Goal: Information Seeking & Learning: Learn about a topic

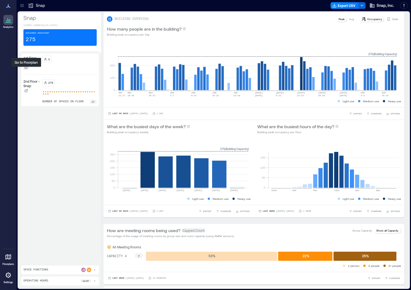
click at [27, 69] on icon at bounding box center [26, 67] width 3 height 3
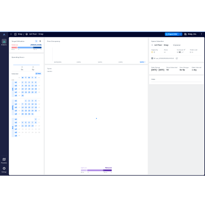
scroll to position [0, 92]
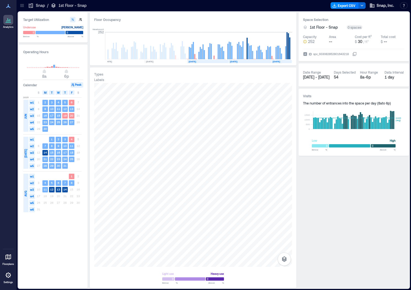
click at [7, 6] on icon at bounding box center [8, 6] width 7 height 7
click at [8, 17] on icon at bounding box center [8, 20] width 7 height 7
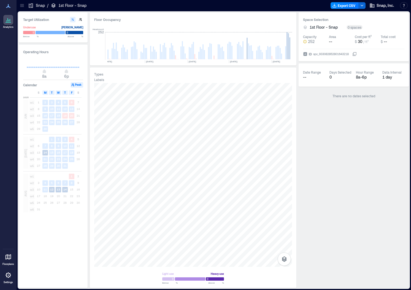
click at [8, 6] on icon at bounding box center [8, 6] width 4 height 4
click at [7, 20] on icon at bounding box center [8, 20] width 7 height 7
click at [6, 22] on icon at bounding box center [8, 20] width 7 height 7
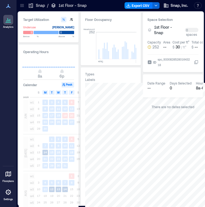
scroll to position [0, 239]
